Goal: Task Accomplishment & Management: Manage account settings

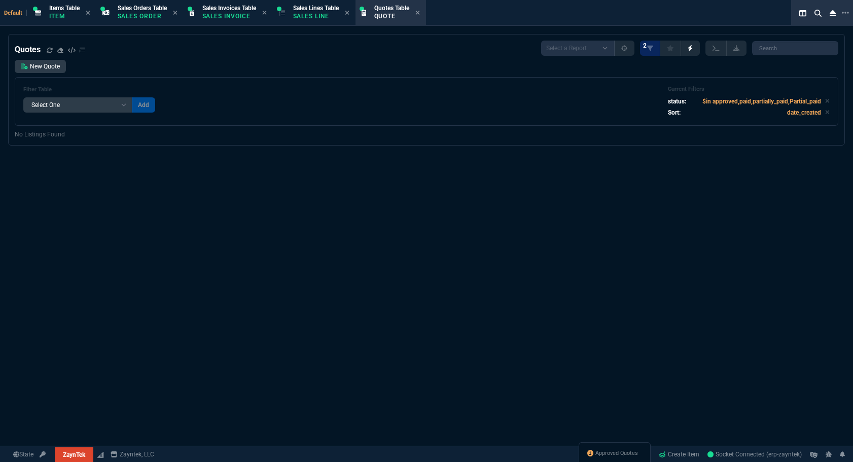
select select "12: [PERSON_NAME]"
select select
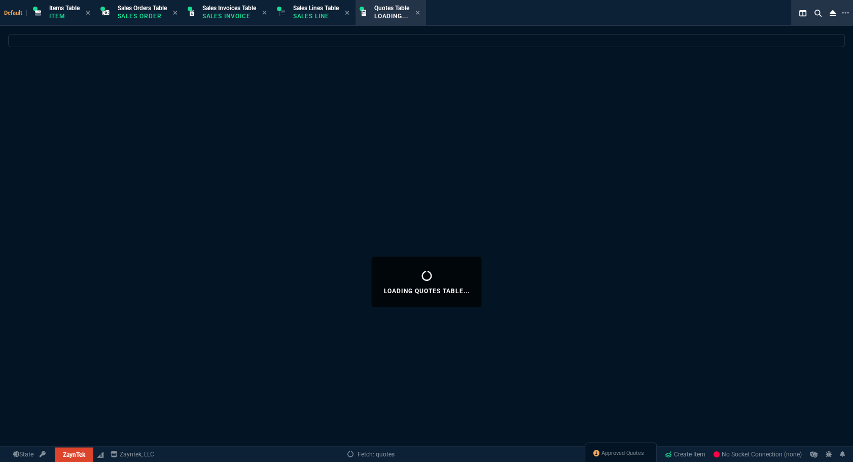
select select
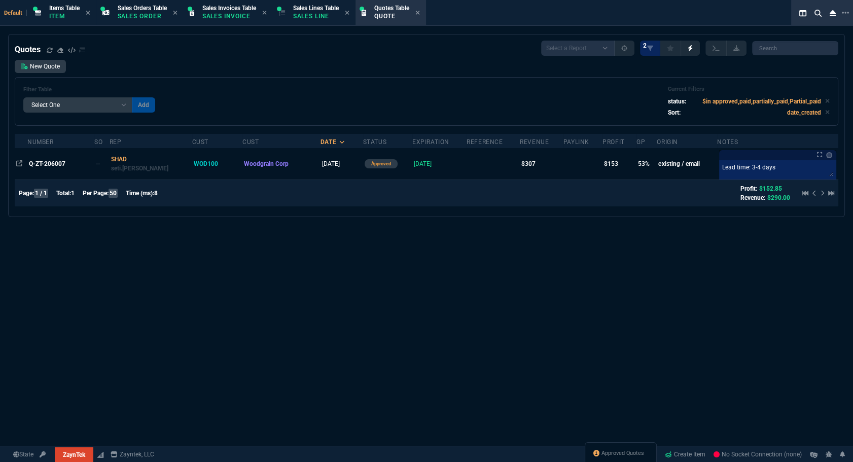
select select "12: [PERSON_NAME]"
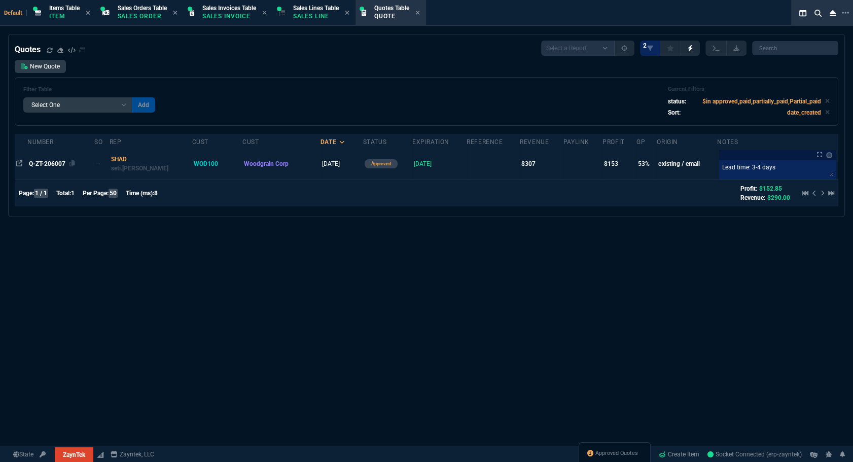
click at [46, 163] on span "Q-ZT-206007" at bounding box center [47, 163] width 37 height 7
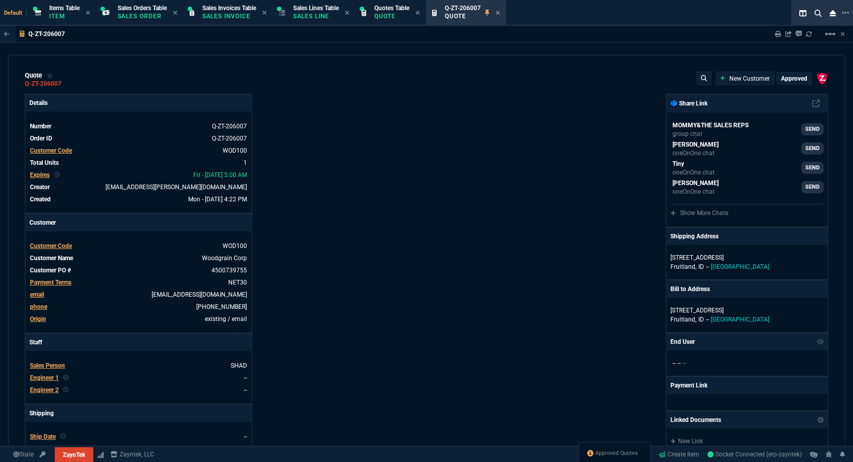
type input "55"
type input "160"
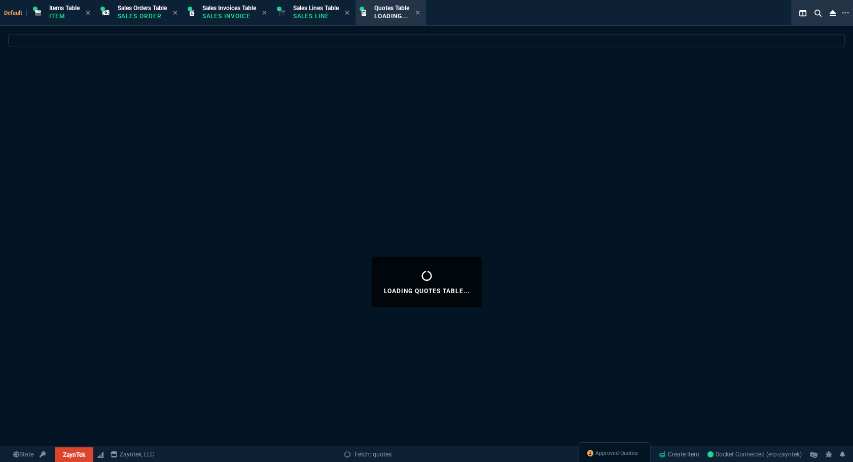
select select
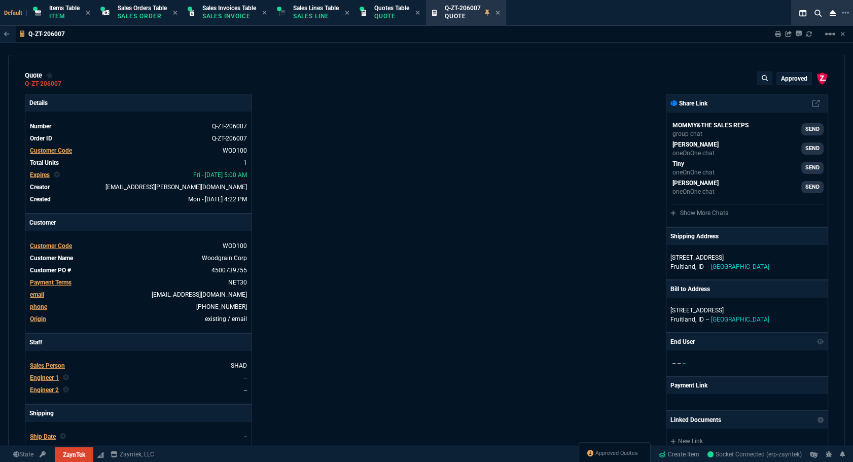
type input "55"
type input "160"
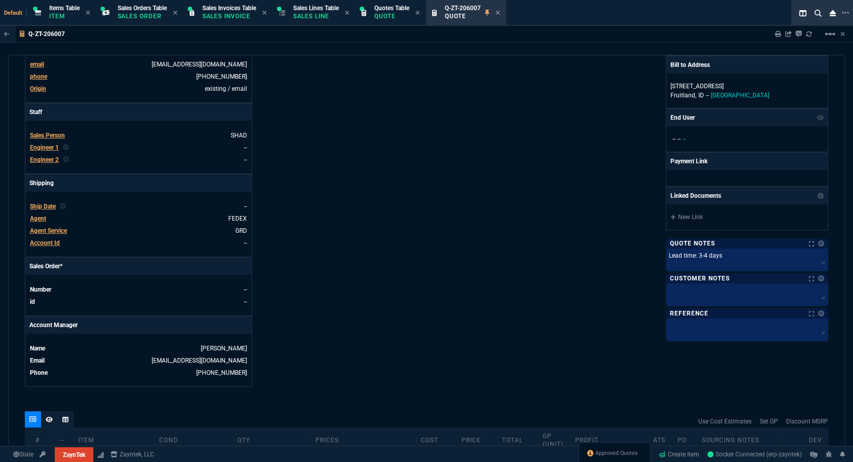
scroll to position [431, 0]
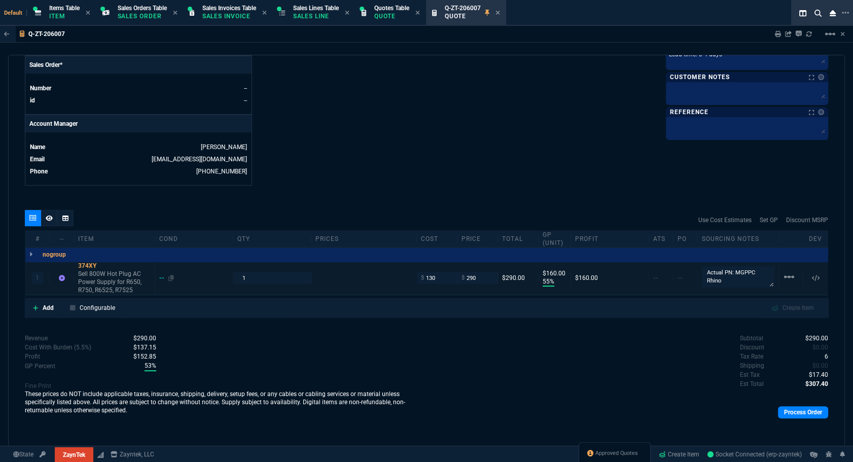
click at [160, 277] on div "--" at bounding box center [166, 278] width 15 height 8
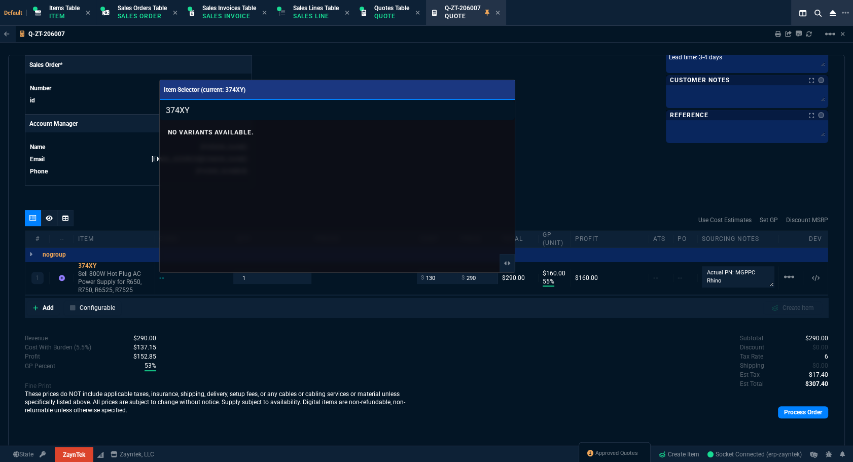
click at [112, 222] on div at bounding box center [426, 231] width 853 height 462
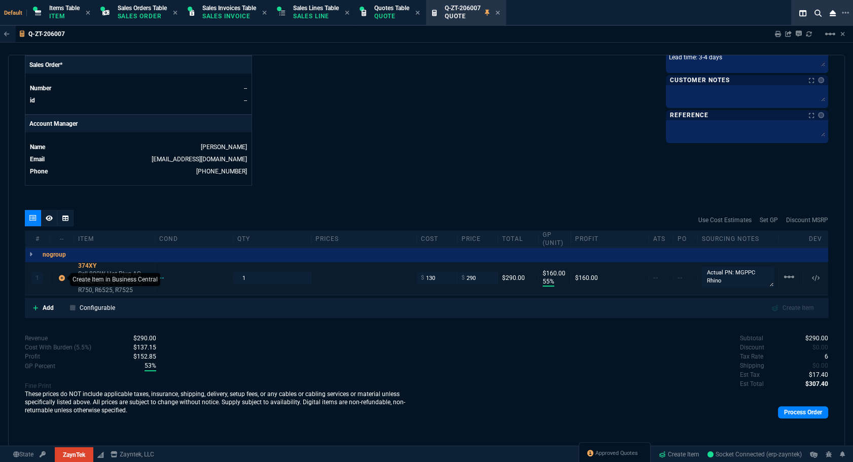
click at [60, 276] on icon at bounding box center [62, 278] width 6 height 6
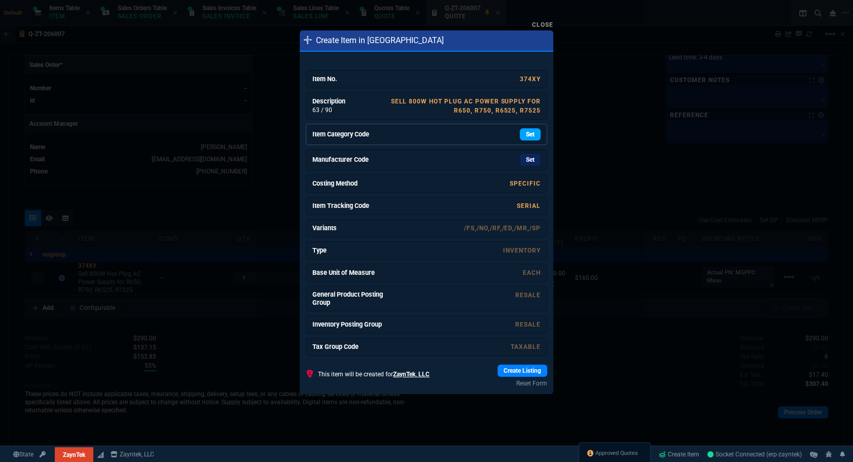
click at [520, 136] on link "Set" at bounding box center [530, 134] width 21 height 12
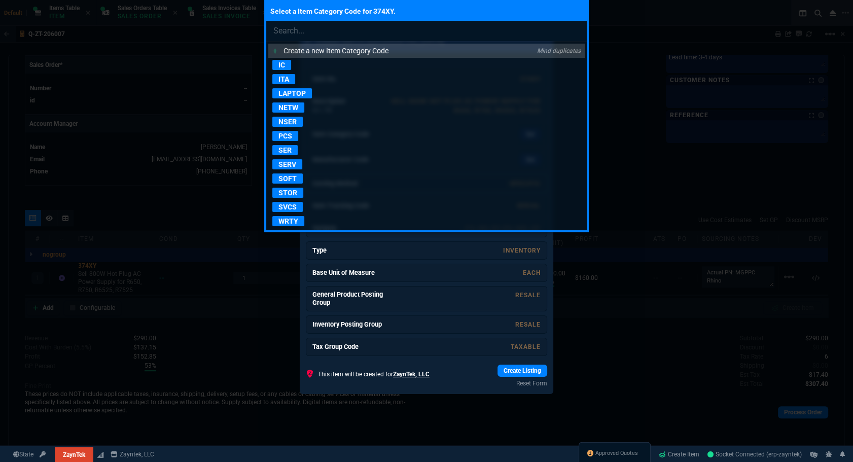
click at [283, 152] on p "SER" at bounding box center [284, 150] width 25 height 10
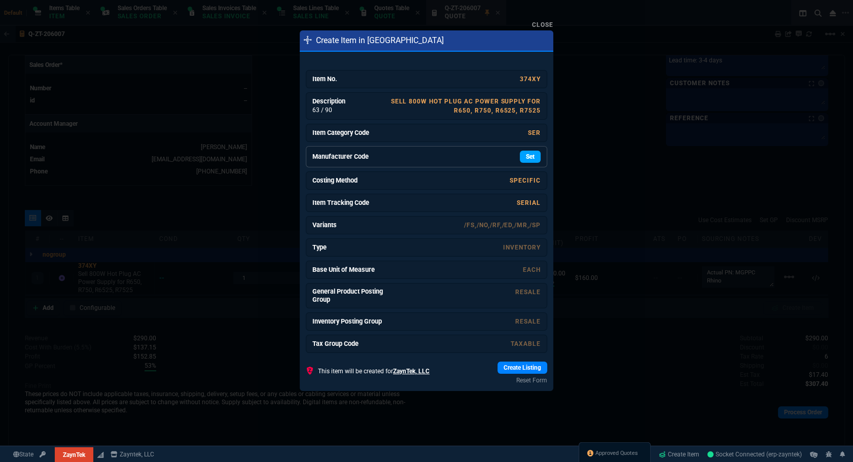
click at [523, 158] on link "Set" at bounding box center [530, 157] width 21 height 12
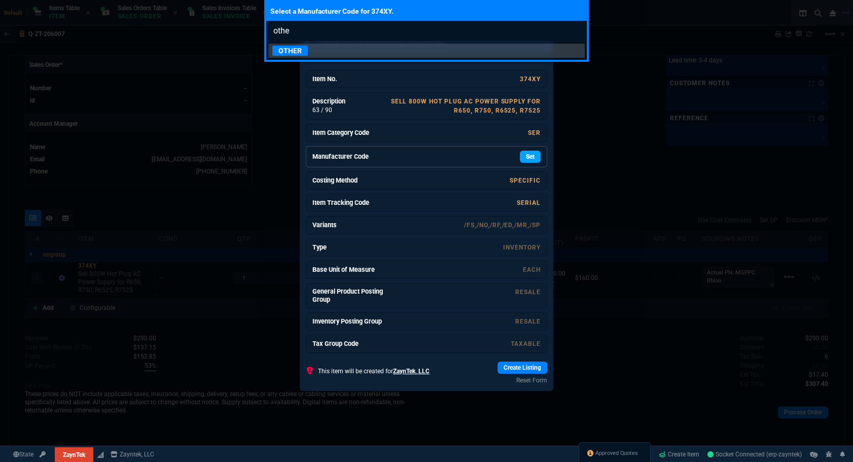
type input "other"
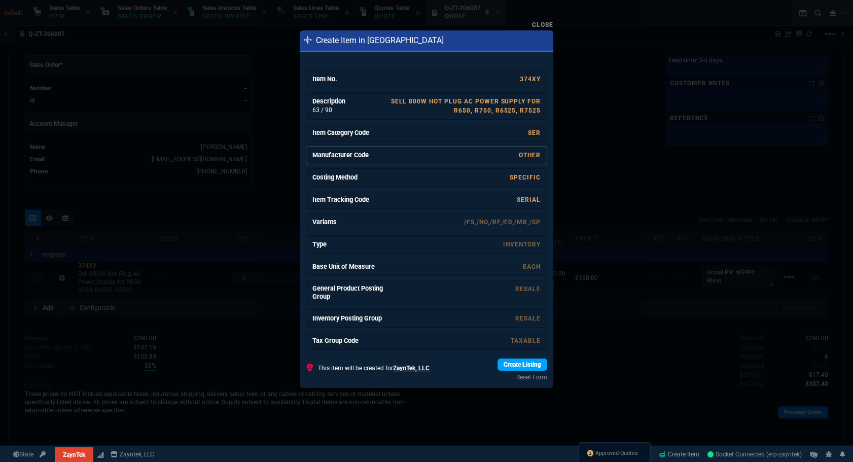
click at [498, 364] on link "Create Listing" at bounding box center [522, 364] width 50 height 12
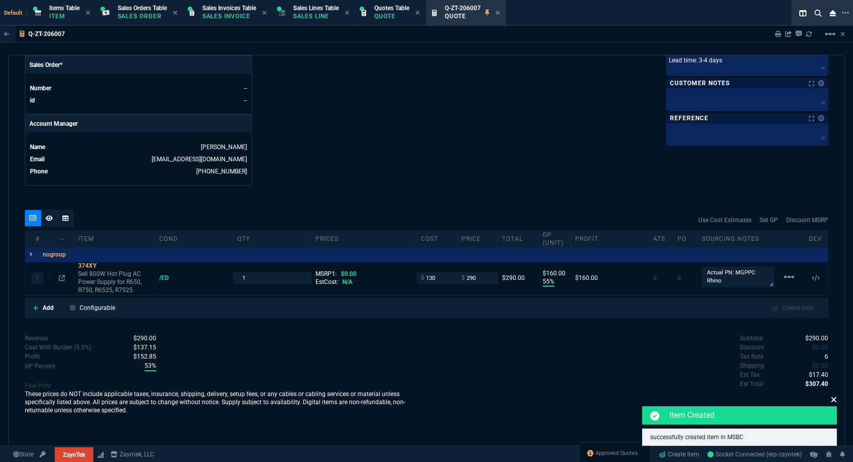
click at [835, 400] on icon at bounding box center [833, 399] width 6 height 8
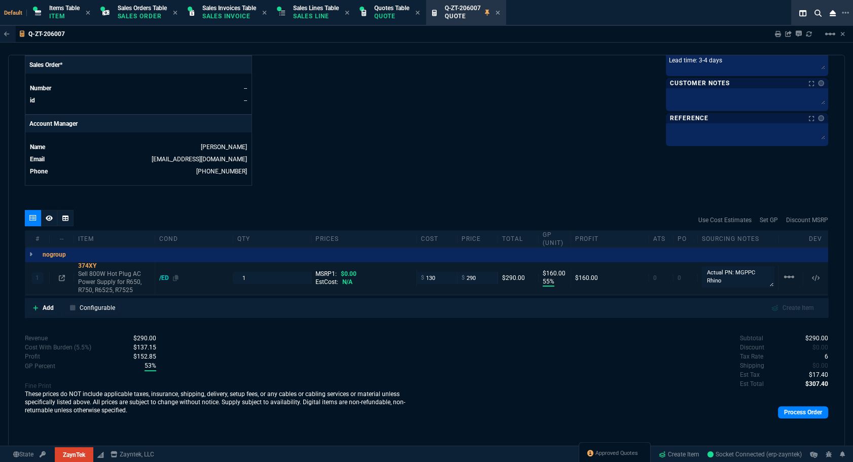
click at [164, 277] on div "/ED" at bounding box center [168, 278] width 19 height 8
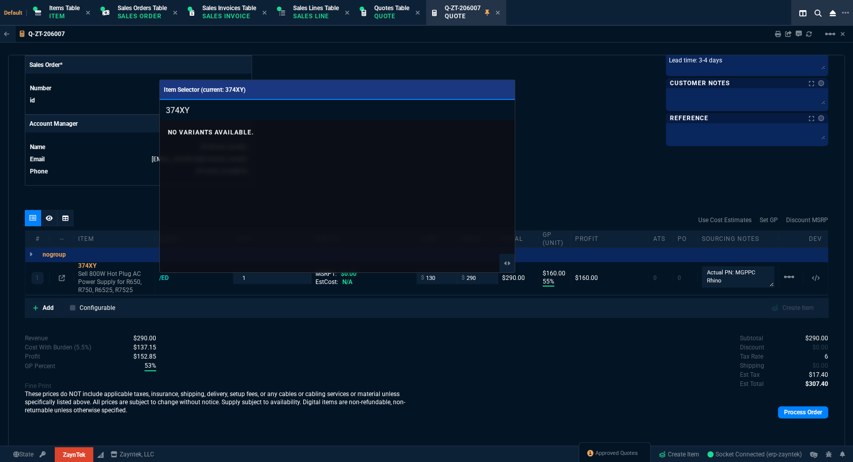
click at [60, 218] on div at bounding box center [426, 231] width 853 height 462
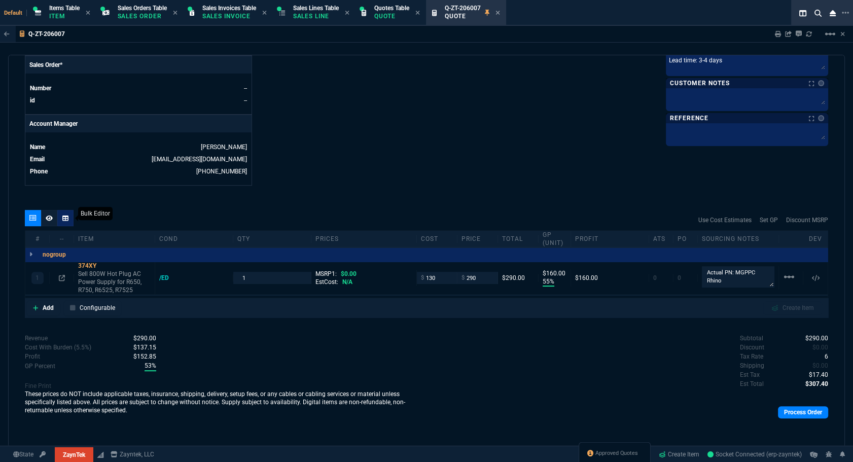
click at [66, 217] on icon at bounding box center [65, 218] width 6 height 6
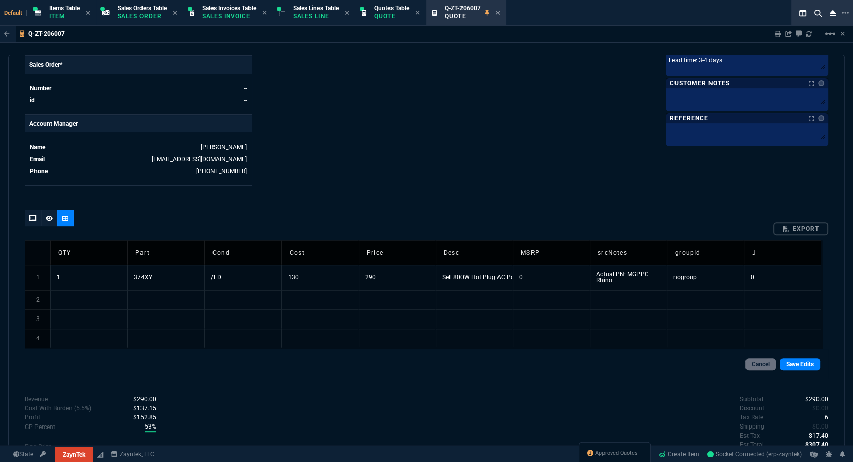
click at [250, 276] on td "/ED" at bounding box center [242, 277] width 77 height 25
click at [250, 276] on input "/ED" at bounding box center [243, 277] width 77 height 24
type input "/fs"
click at [785, 361] on link "Save Edits" at bounding box center [800, 364] width 40 height 12
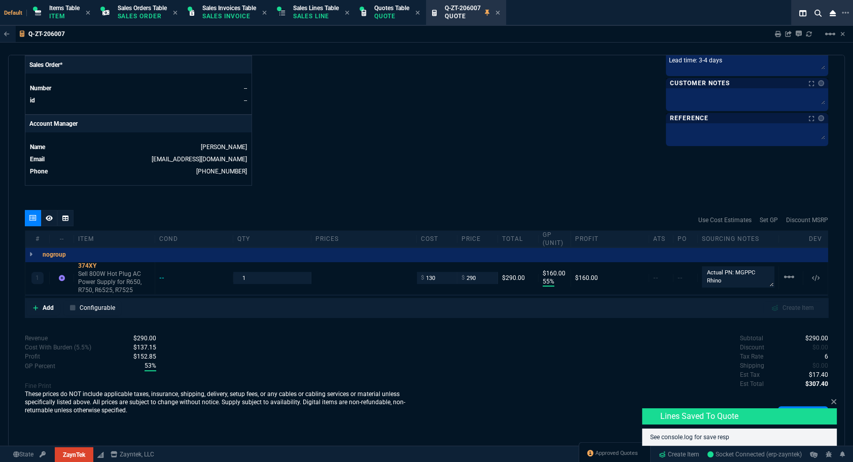
type input "55"
type input "160"
click at [562, 369] on div "Subtotal $290.00 Discount $0.00 Tax Rate 6 Shipping $0.00 Est Tax $17.40 Est To…" at bounding box center [627, 362] width 402 height 56
click at [831, 400] on icon at bounding box center [833, 401] width 5 height 5
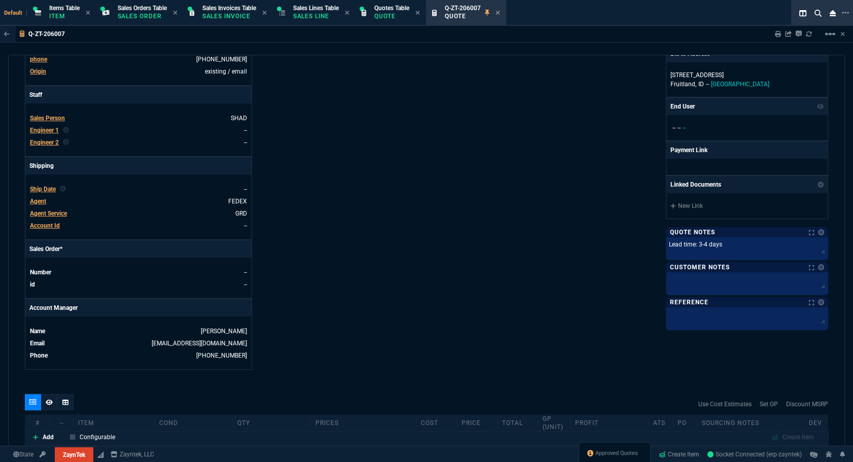
scroll to position [201, 0]
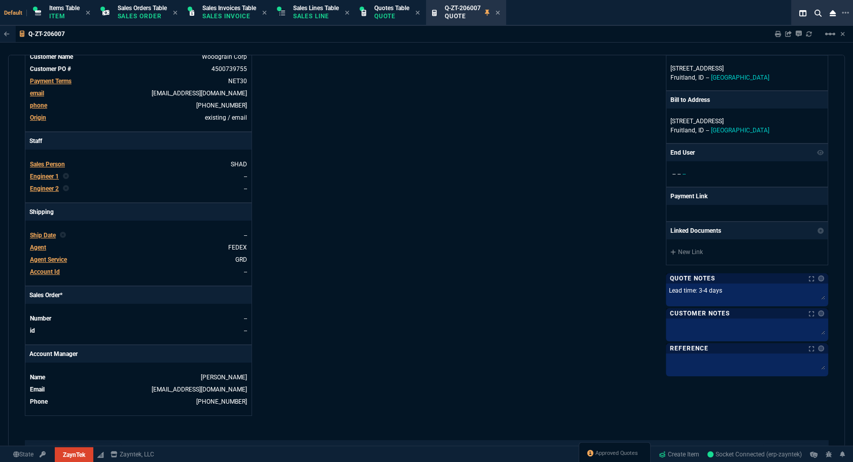
click at [46, 232] on span "Ship Date" at bounding box center [43, 235] width 26 height 7
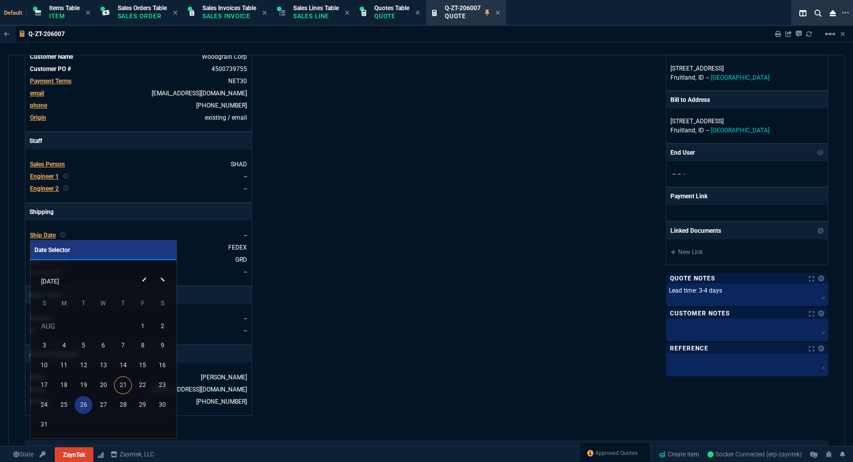
click at [84, 409] on div "26" at bounding box center [84, 405] width 18 height 18
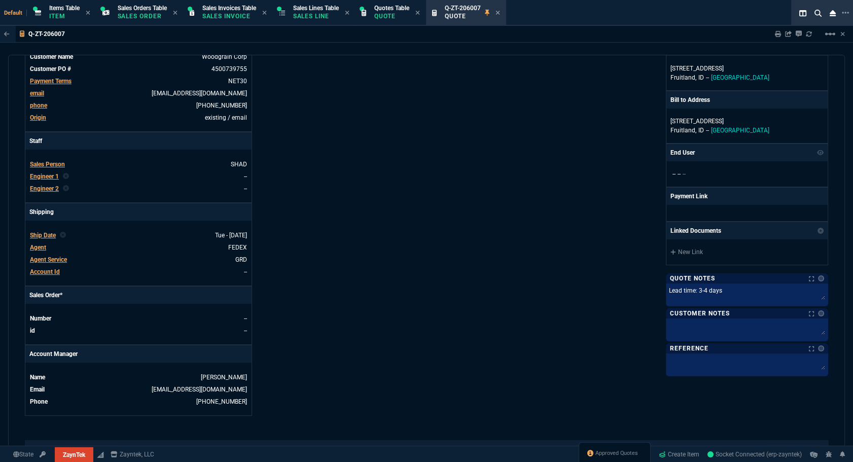
click at [509, 252] on div "ZaynTek, LLC 2609 Technology Dr Suite 200 Plano, TX 75074 Share Link MOMMY&THE …" at bounding box center [627, 154] width 402 height 523
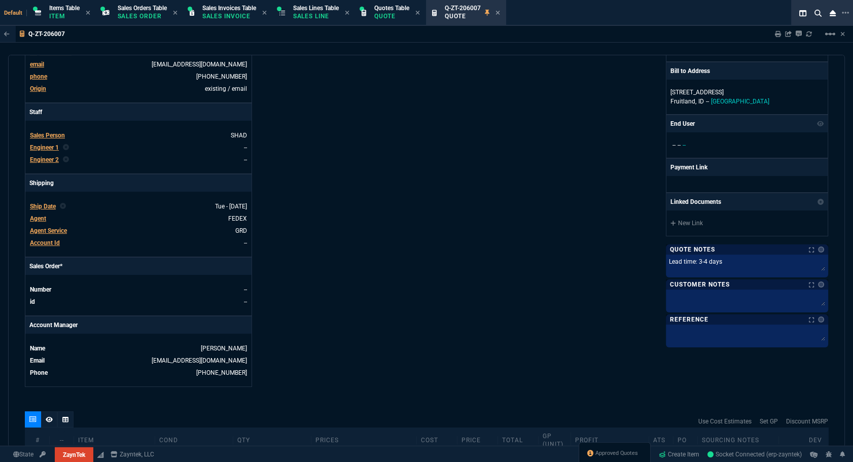
scroll to position [431, 0]
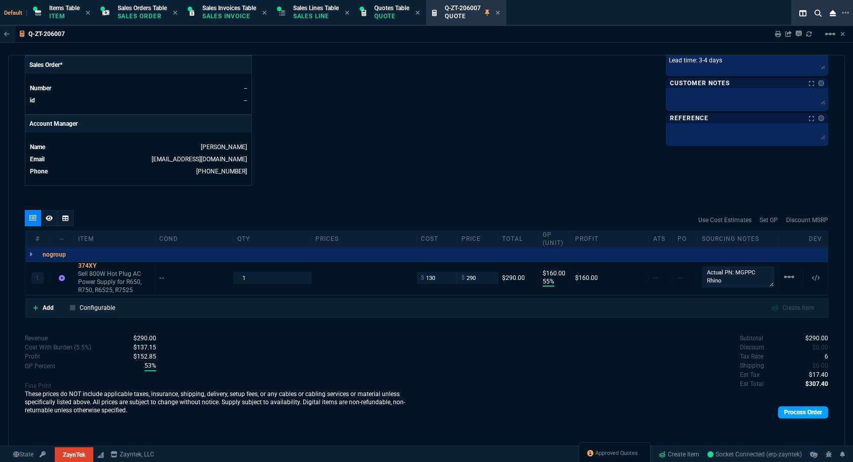
click at [820, 410] on link "Process Order" at bounding box center [803, 412] width 50 height 12
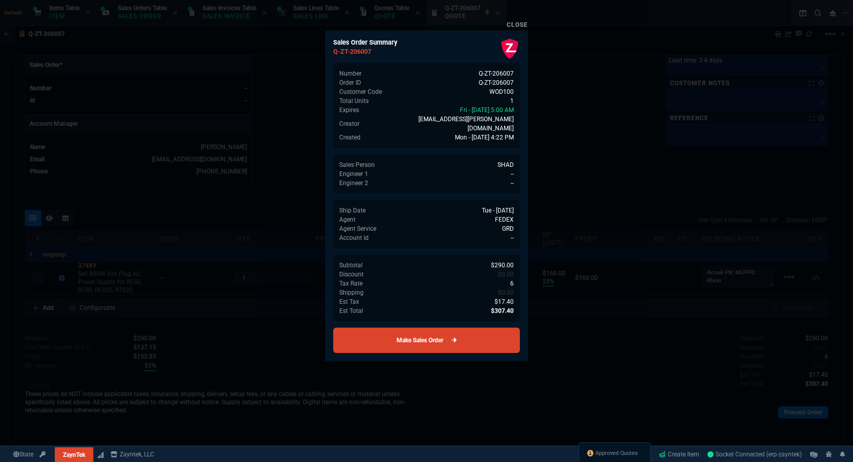
click at [427, 328] on link "Make Sales Order" at bounding box center [426, 340] width 187 height 25
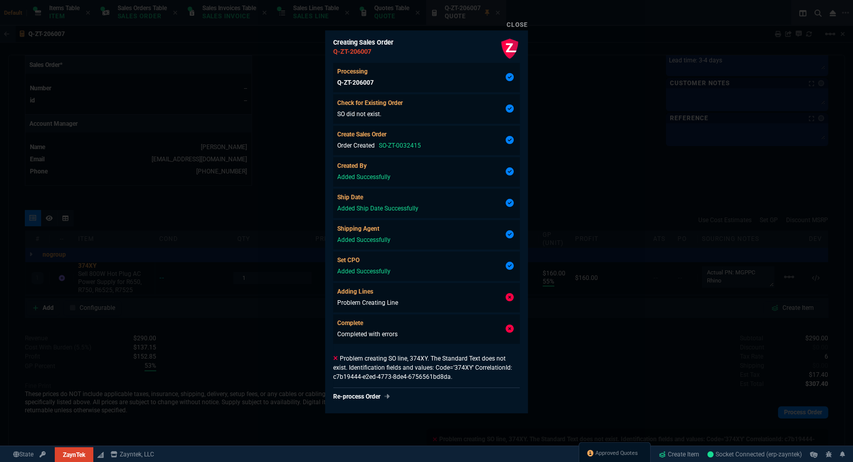
type input "55"
type input "160"
click at [585, 365] on div at bounding box center [426, 231] width 853 height 462
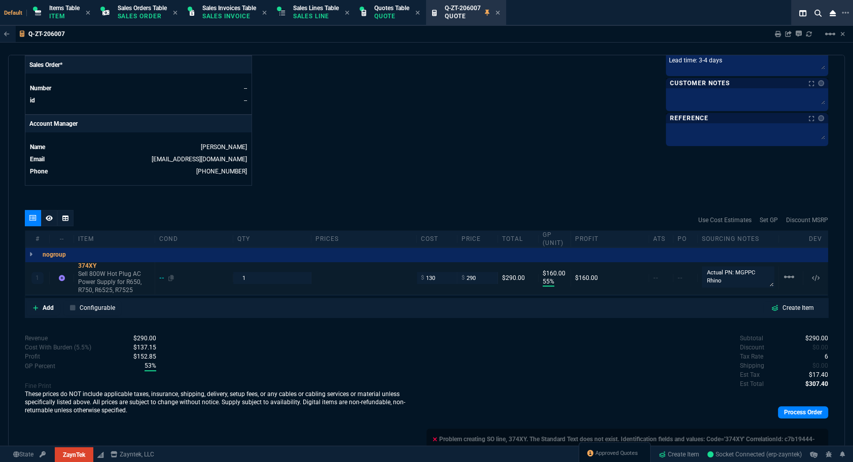
click at [160, 277] on div "--" at bounding box center [166, 278] width 15 height 8
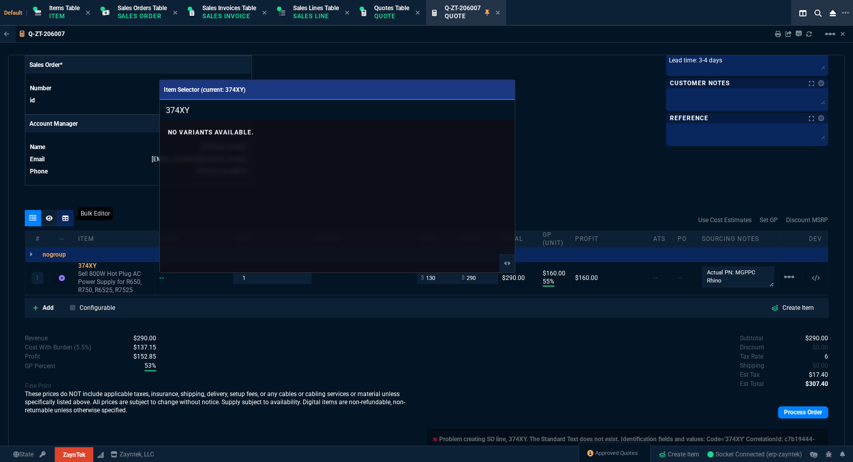
click at [74, 222] on div at bounding box center [426, 231] width 853 height 462
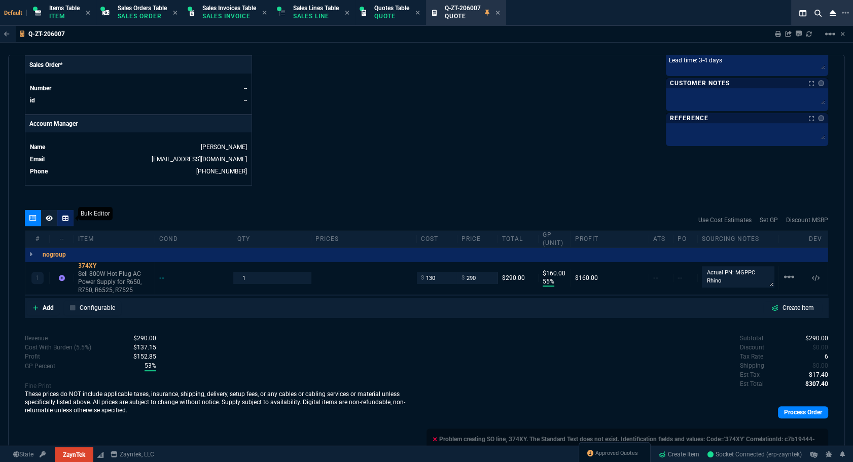
click at [68, 219] on icon at bounding box center [65, 218] width 6 height 6
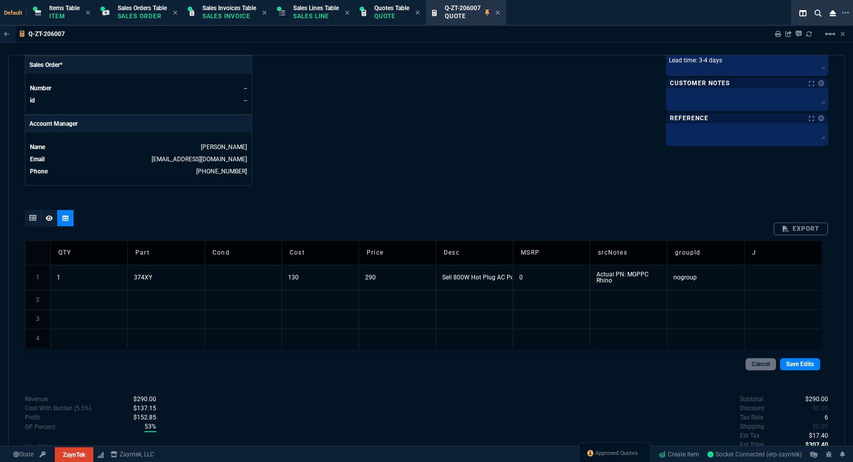
click at [238, 274] on td at bounding box center [242, 277] width 77 height 25
type input "/fs"
click at [799, 360] on link "Save Edits" at bounding box center [800, 364] width 40 height 12
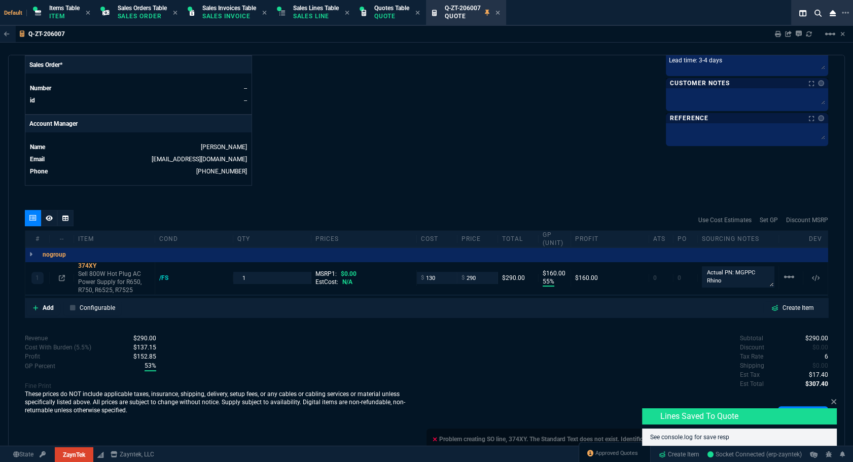
type input "55"
type input "160"
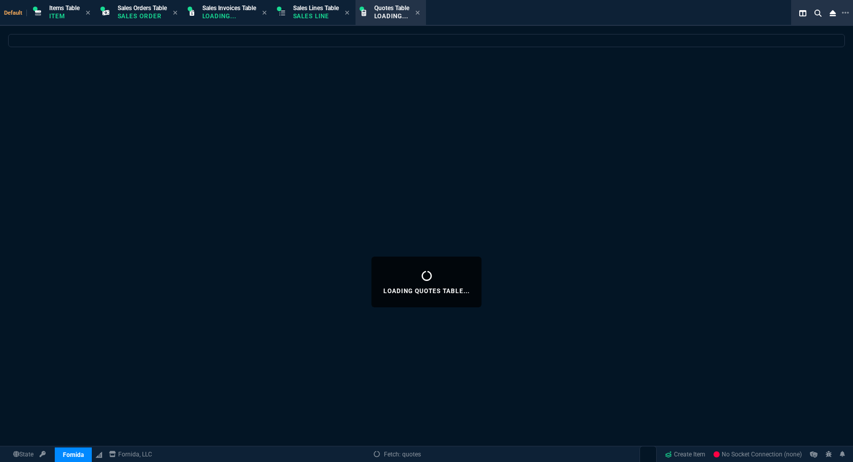
select select "12: [PERSON_NAME]"
select select
select select "12: [PERSON_NAME]"
select select
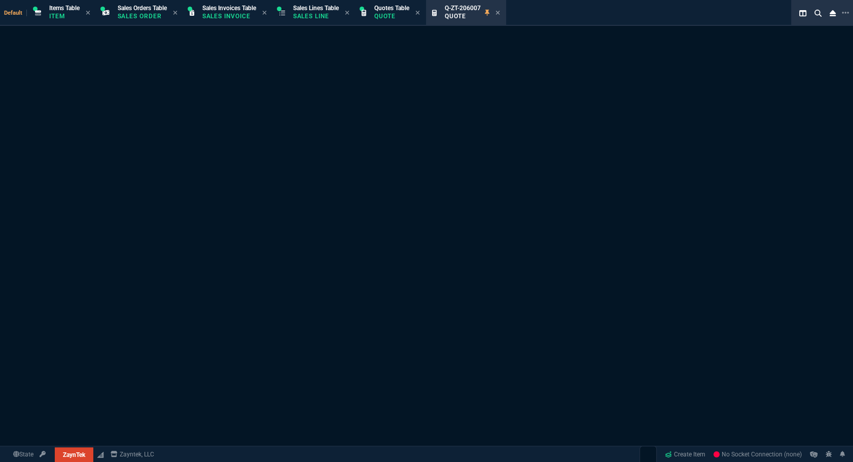
select select "12: [PERSON_NAME]"
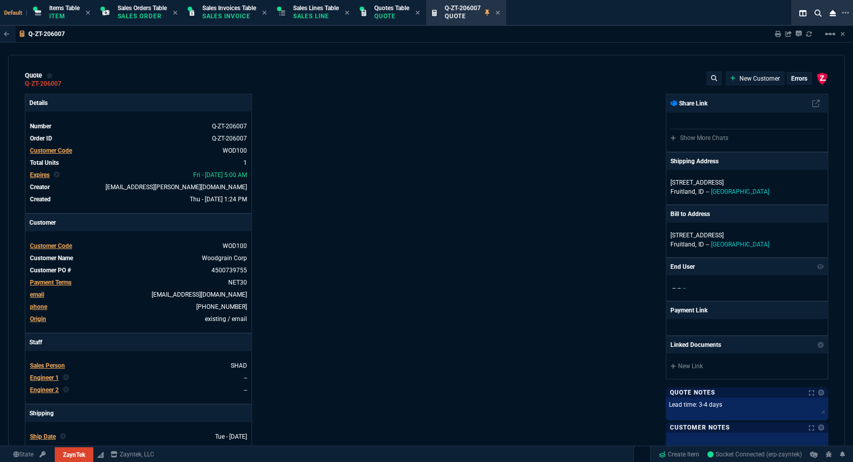
type input "55"
type input "160"
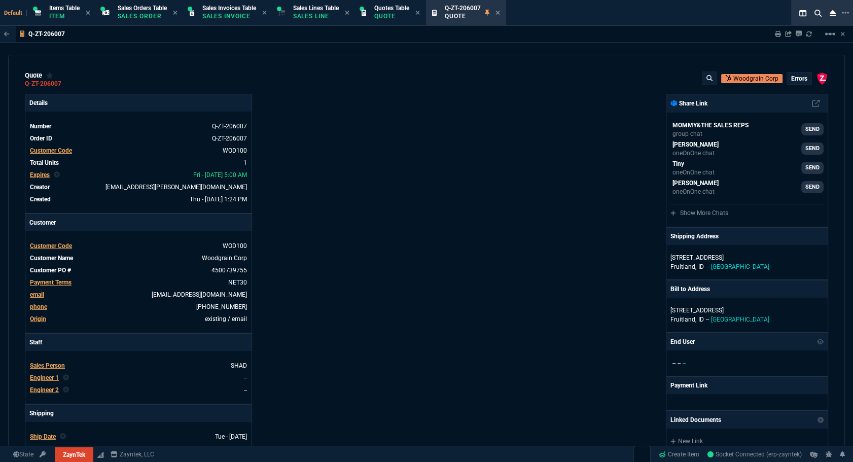
scroll to position [468, 0]
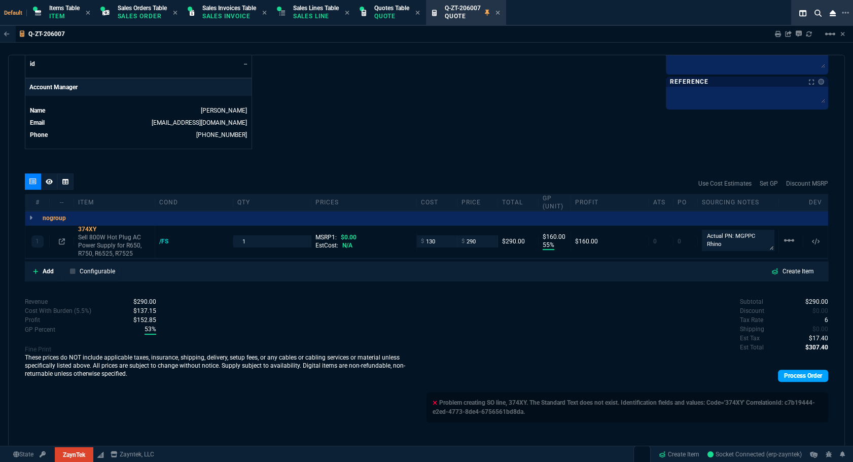
click at [778, 374] on link "Process Order" at bounding box center [803, 376] width 50 height 12
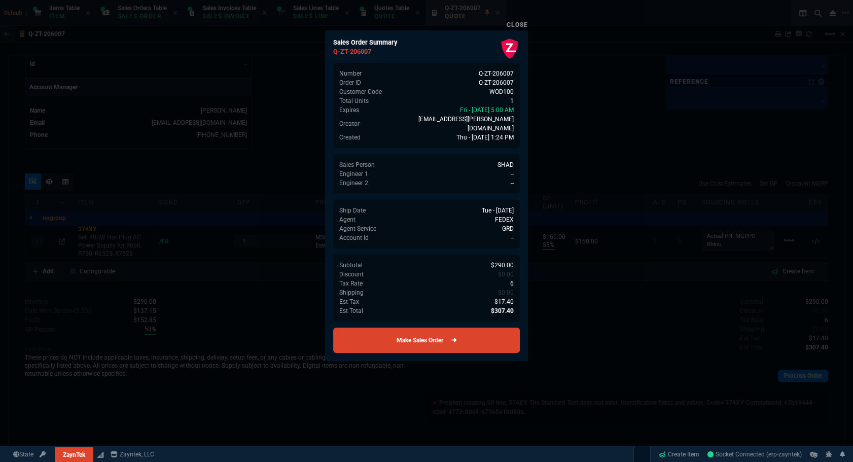
click at [457, 328] on link "Make Sales Order" at bounding box center [426, 340] width 187 height 25
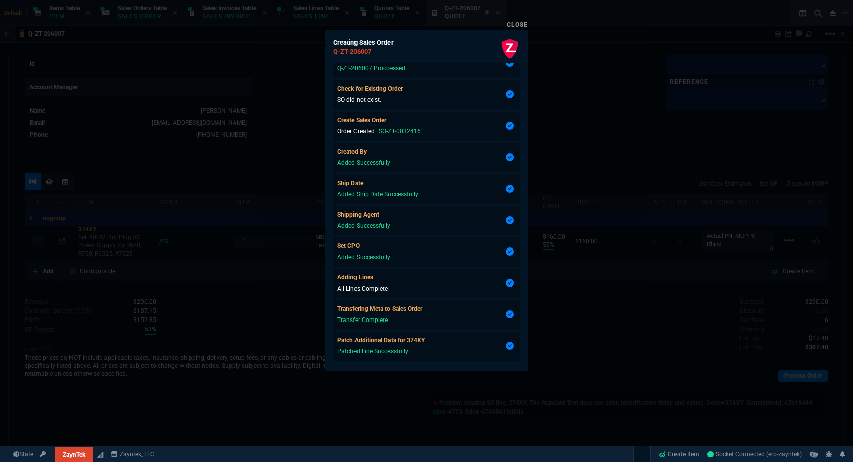
scroll to position [33, 0]
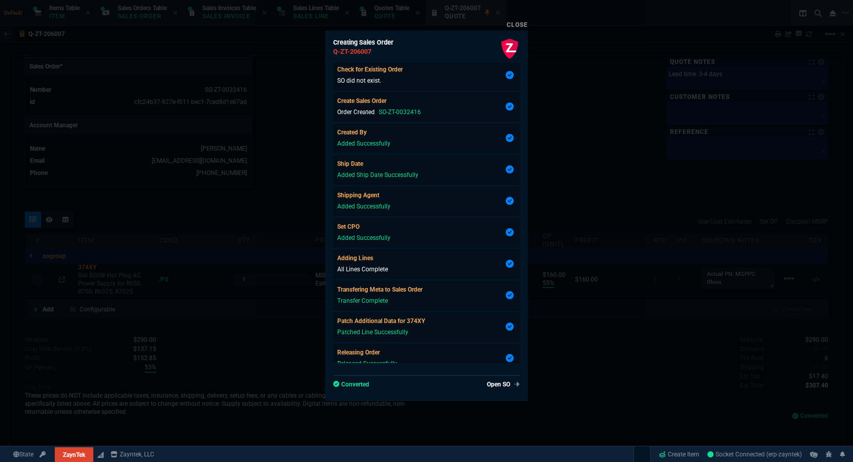
type input "55"
type input "160"
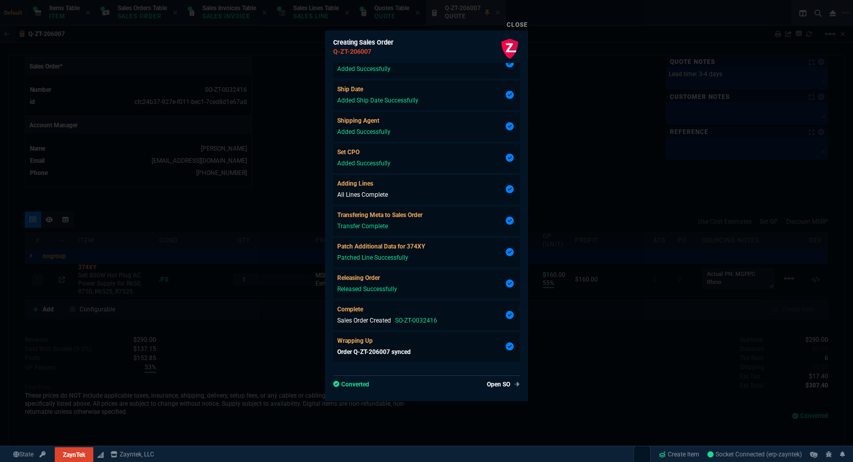
scroll to position [416, 0]
click at [604, 386] on div at bounding box center [426, 231] width 853 height 462
